Goal: Check status: Check status

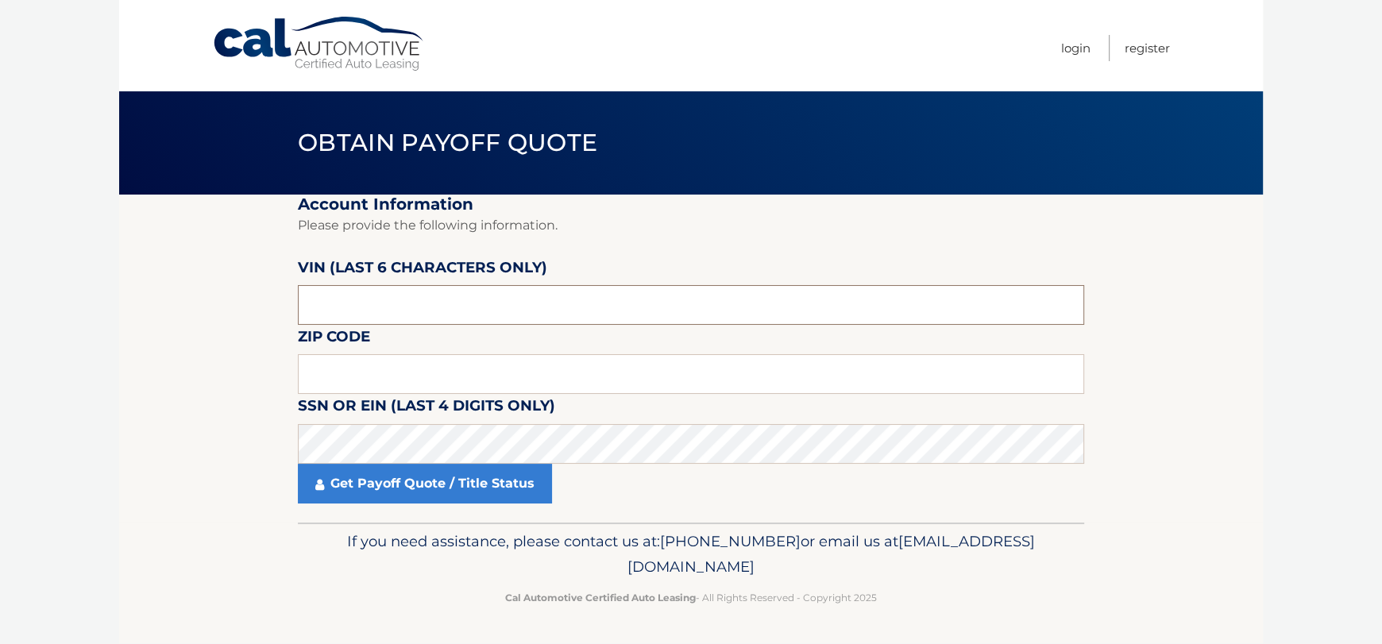
click at [384, 304] on input "text" at bounding box center [691, 305] width 786 height 40
drag, startPoint x: 383, startPoint y: 304, endPoint x: 211, endPoint y: 312, distance: 171.8
click at [191, 319] on section "Account Information Please provide the following information. [PERSON_NAME] (la…" at bounding box center [691, 359] width 1144 height 328
type input "357359"
type input "11542"
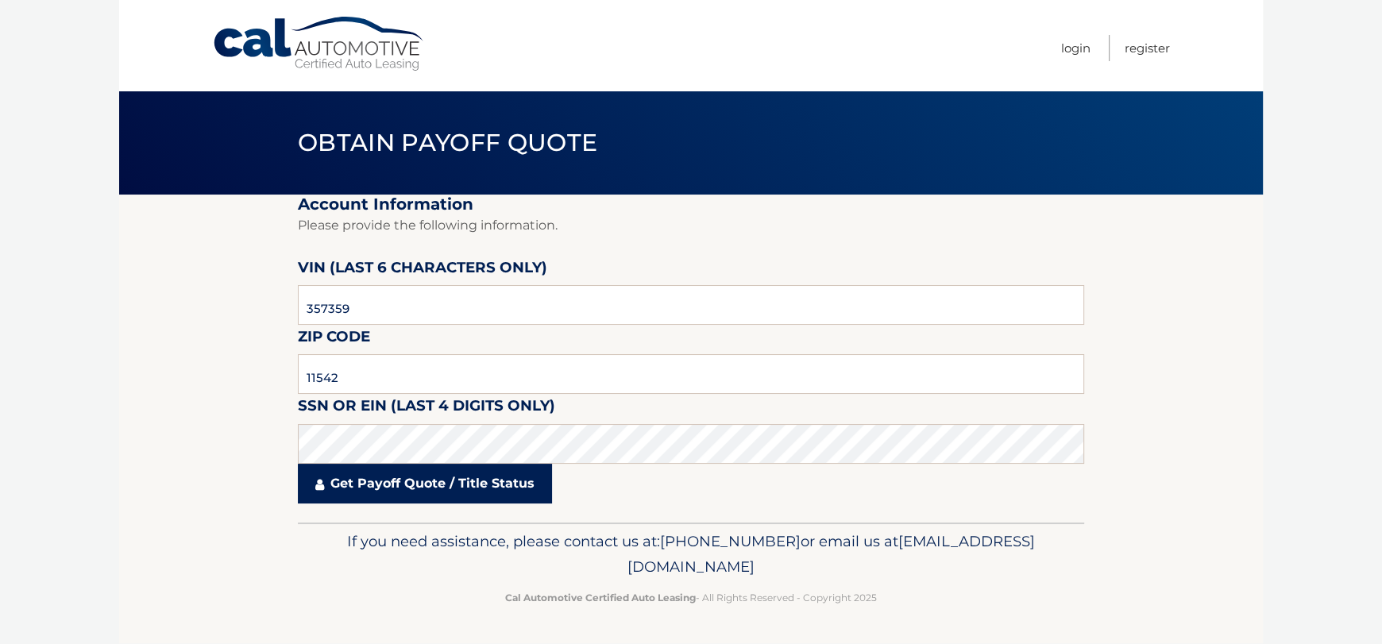
click at [404, 479] on link "Get Payoff Quote / Title Status" at bounding box center [425, 484] width 254 height 40
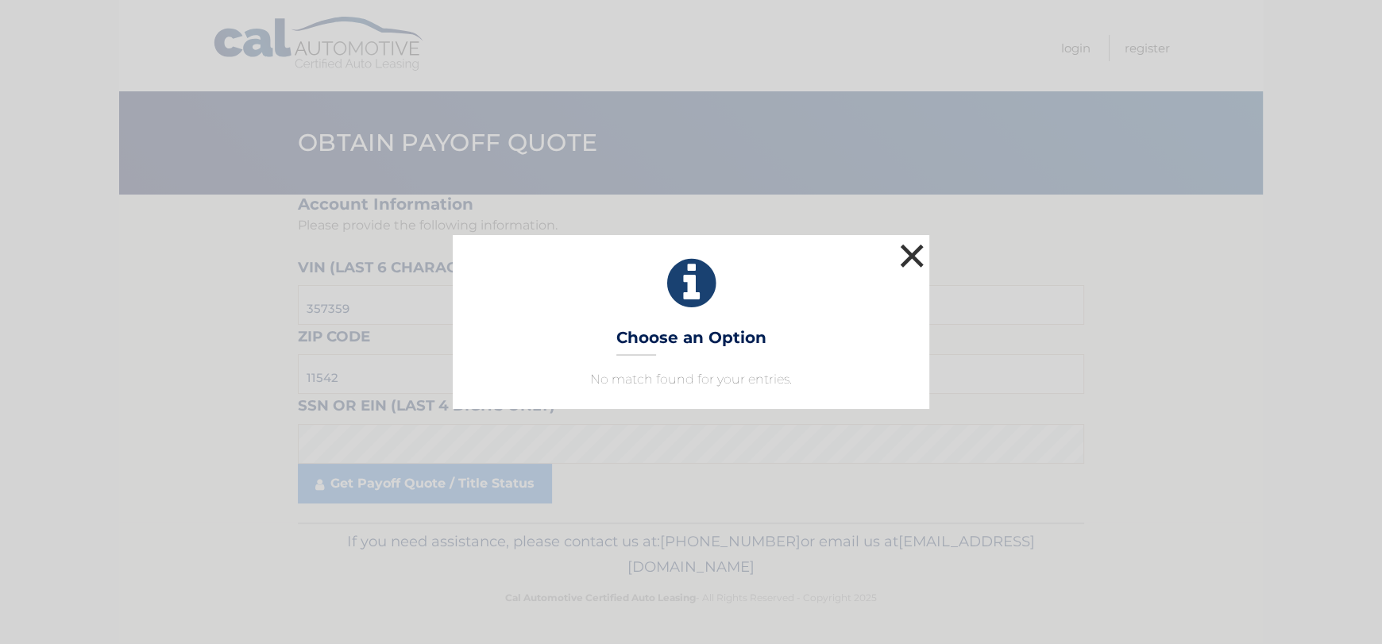
click at [911, 258] on button "×" at bounding box center [912, 256] width 32 height 32
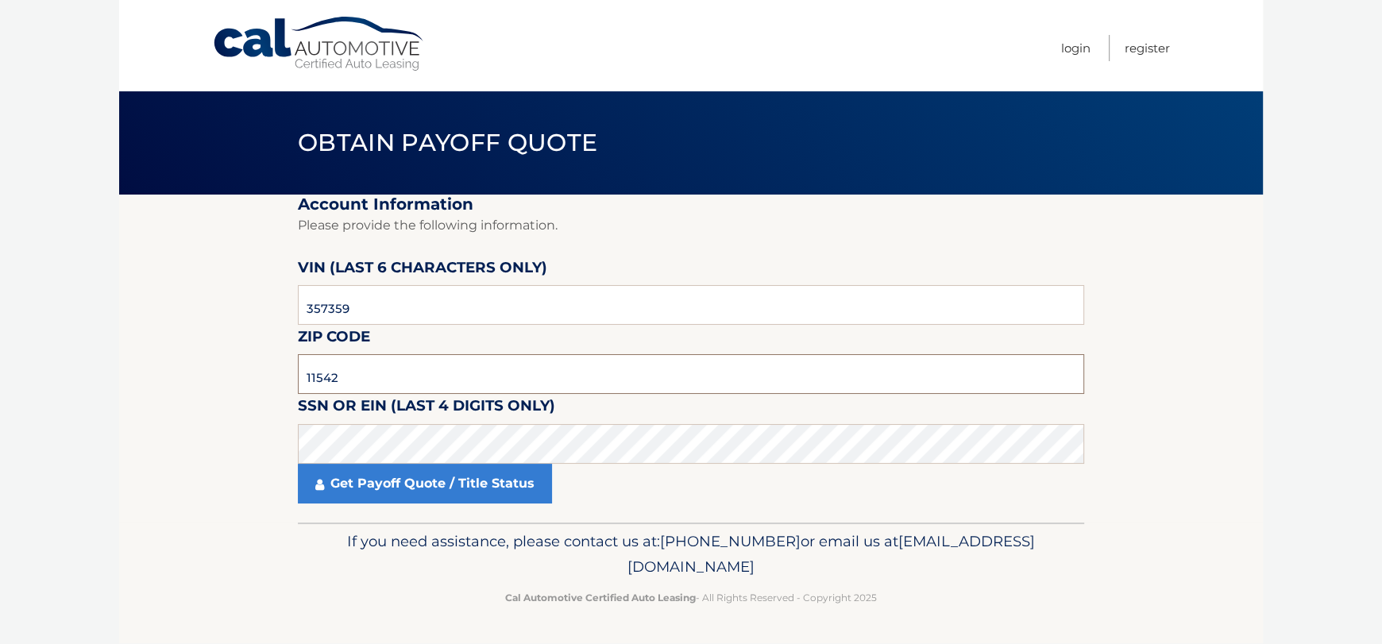
click at [353, 379] on input "11542" at bounding box center [691, 374] width 786 height 40
drag, startPoint x: 318, startPoint y: 311, endPoint x: 75, endPoint y: 335, distance: 244.3
click at [75, 335] on body "Cal Automotive Menu Login Register Obtain Payoff Quote" at bounding box center [691, 322] width 1382 height 644
type input "279104"
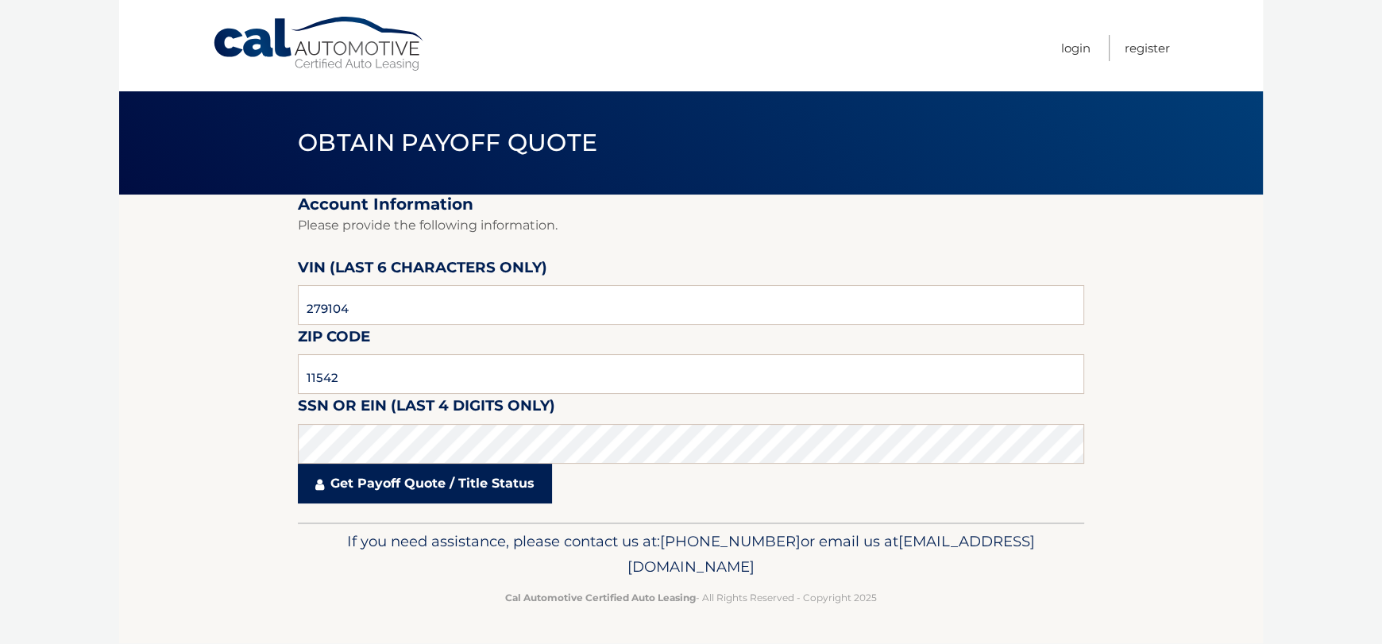
click at [438, 476] on link "Get Payoff Quote / Title Status" at bounding box center [425, 484] width 254 height 40
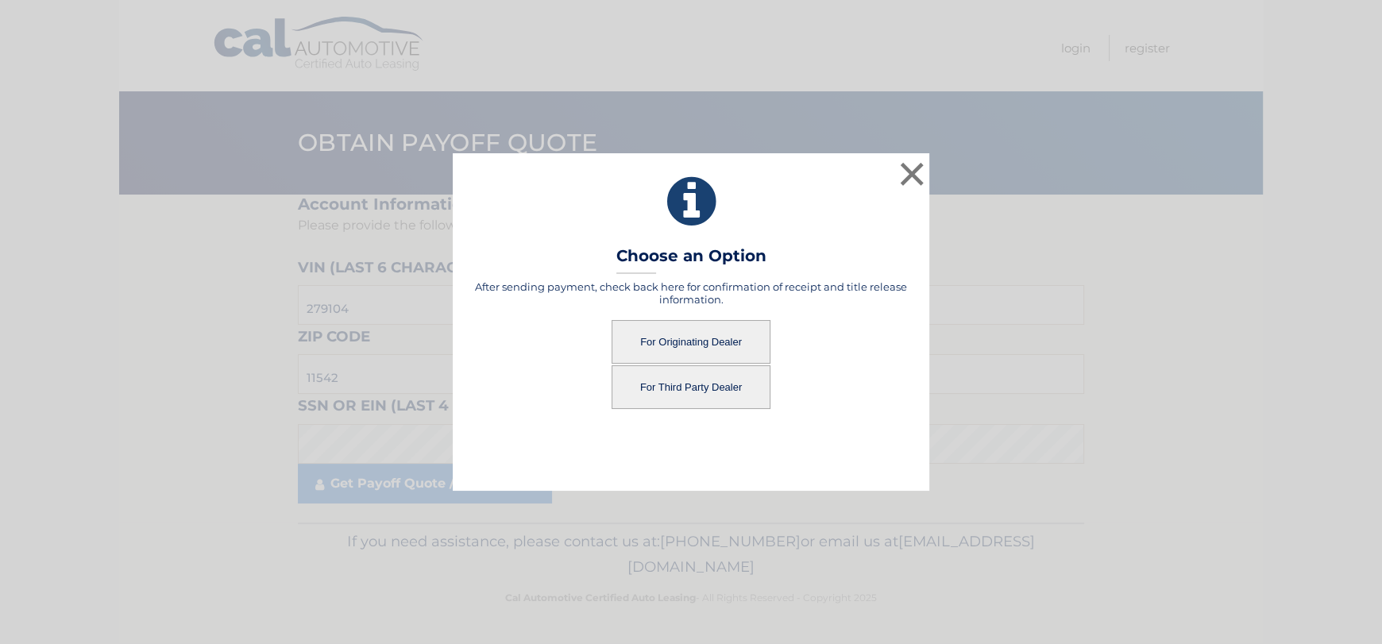
click at [701, 390] on button "For Third Party Dealer" at bounding box center [691, 387] width 159 height 44
click at [682, 380] on button "For Third Party Dealer" at bounding box center [691, 387] width 159 height 44
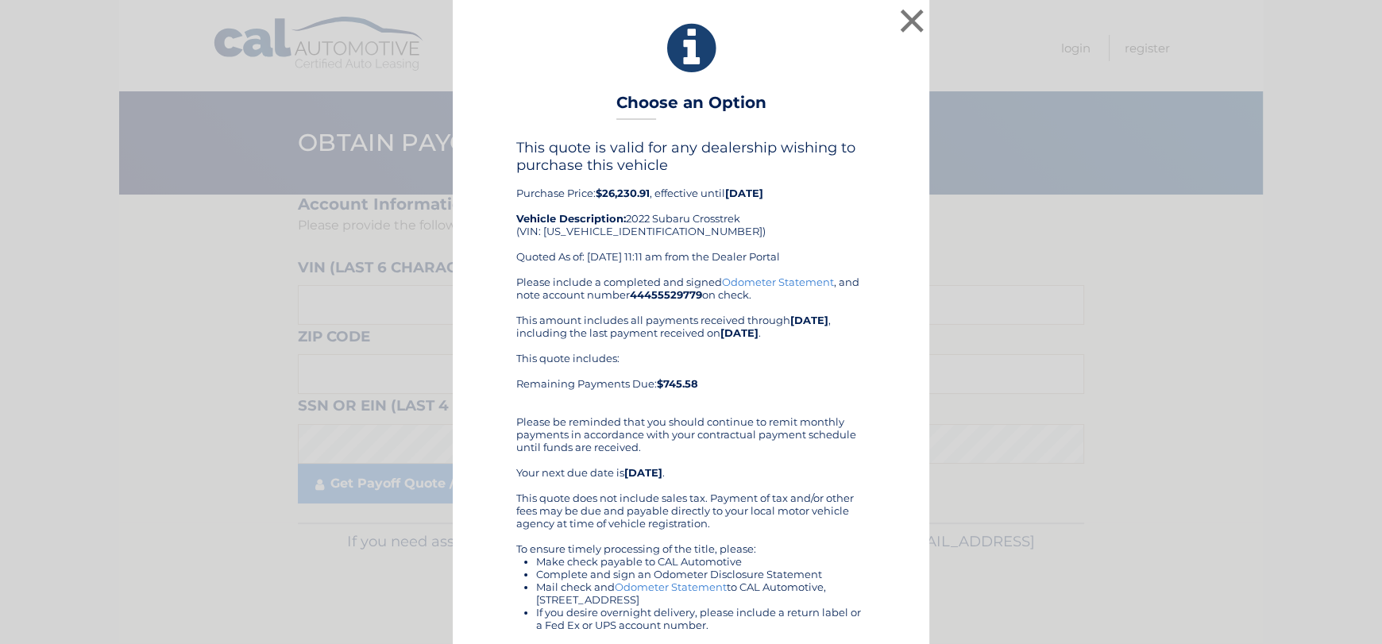
click at [785, 277] on link "Odometer Statement" at bounding box center [778, 282] width 112 height 13
drag, startPoint x: 538, startPoint y: 230, endPoint x: 647, endPoint y: 237, distance: 109.8
click at [647, 237] on div "This quote is valid for any dealership wishing to purchase this vehicle Purchas…" at bounding box center [691, 207] width 350 height 137
copy div "JF2GTHSC4NH279104"
click at [906, 21] on button "×" at bounding box center [912, 21] width 32 height 32
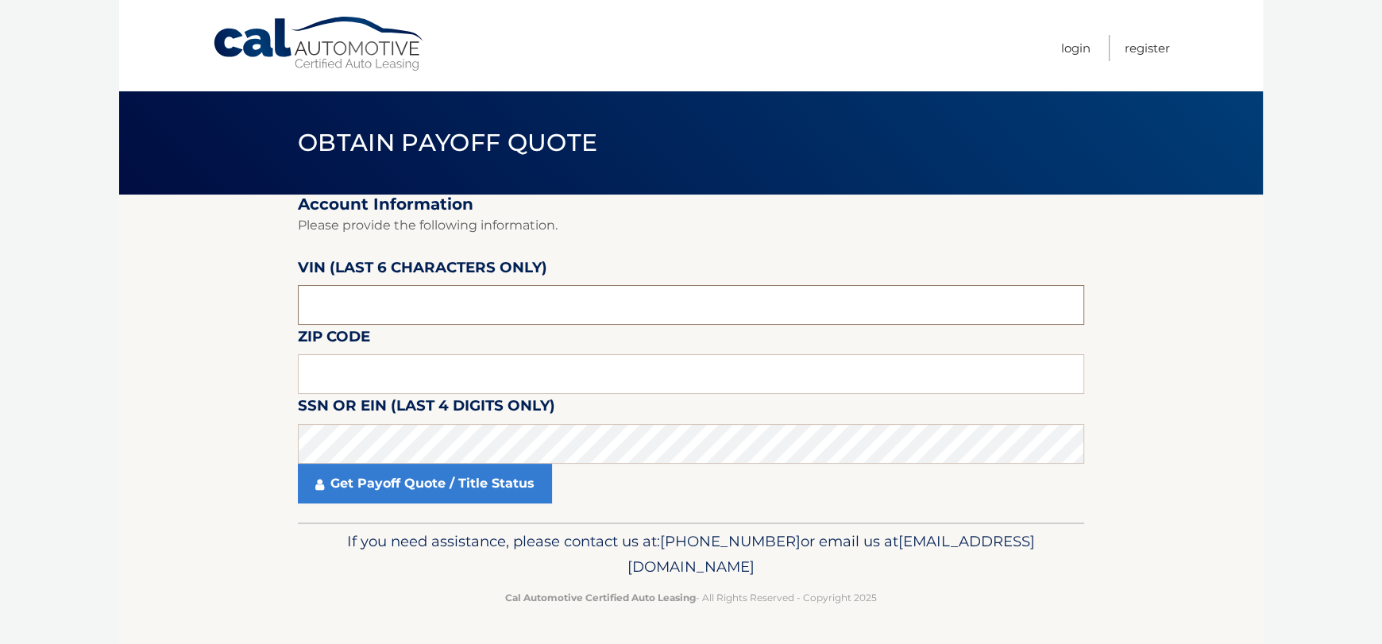
click at [414, 307] on input "text" at bounding box center [691, 305] width 786 height 40
